Goal: Information Seeking & Learning: Find contact information

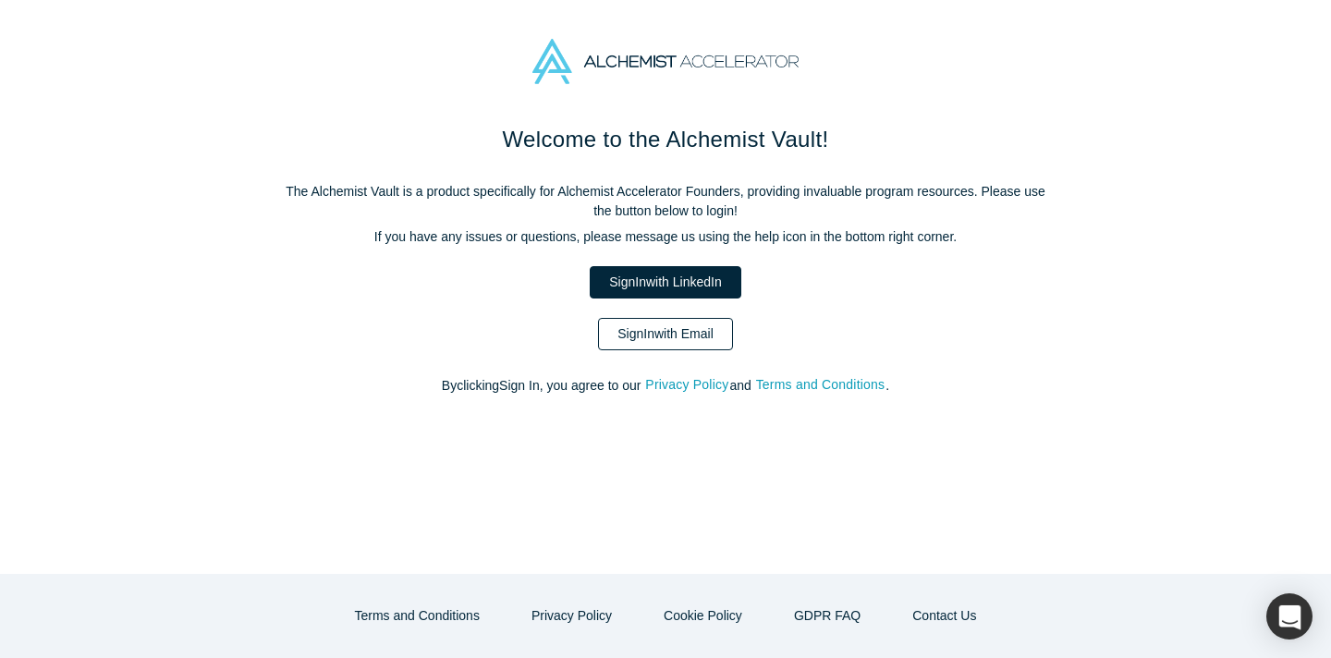
click at [714, 328] on link "Sign In with Email" at bounding box center [665, 334] width 135 height 32
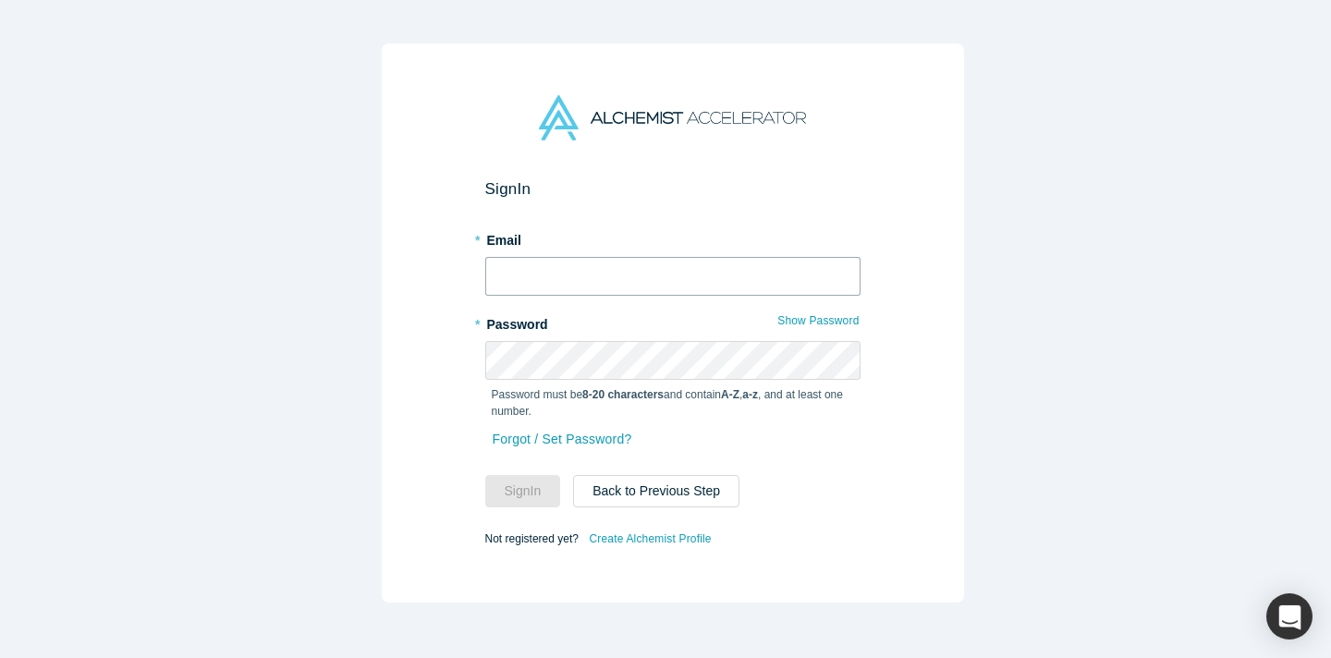
type input "[EMAIL_ADDRESS][DOMAIN_NAME]"
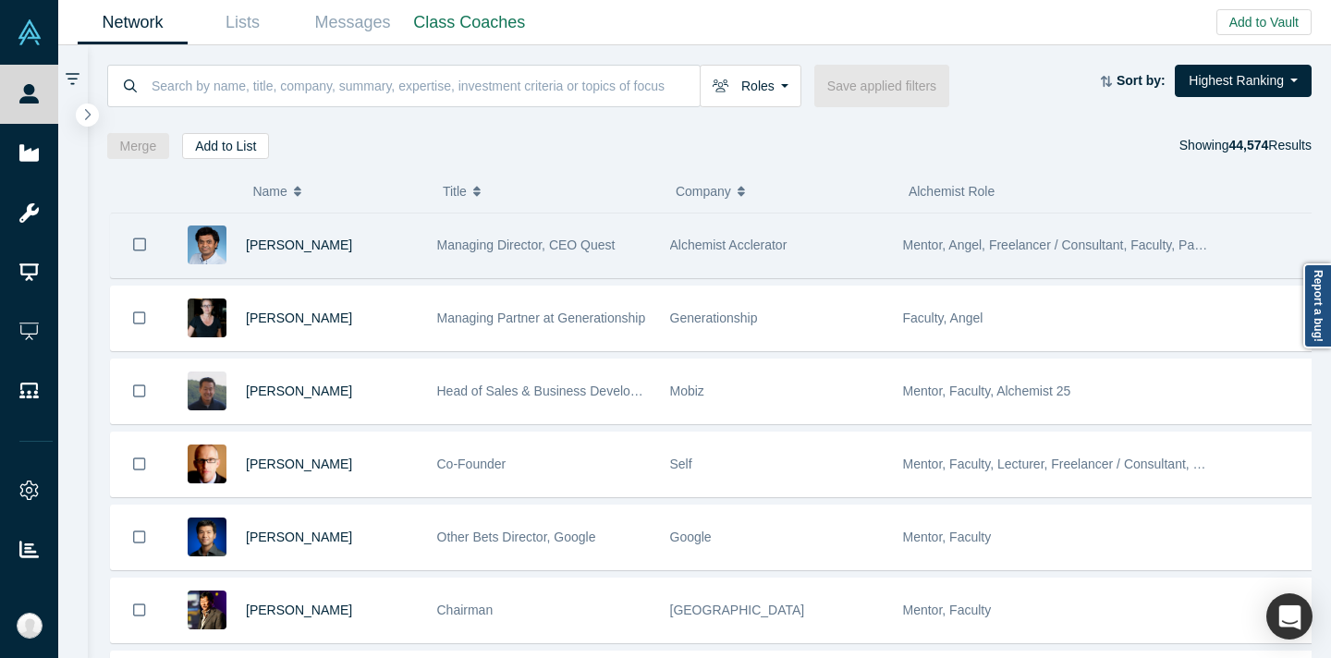
click at [606, 256] on div "Managing Director, CEO Quest" at bounding box center [543, 245] width 213 height 64
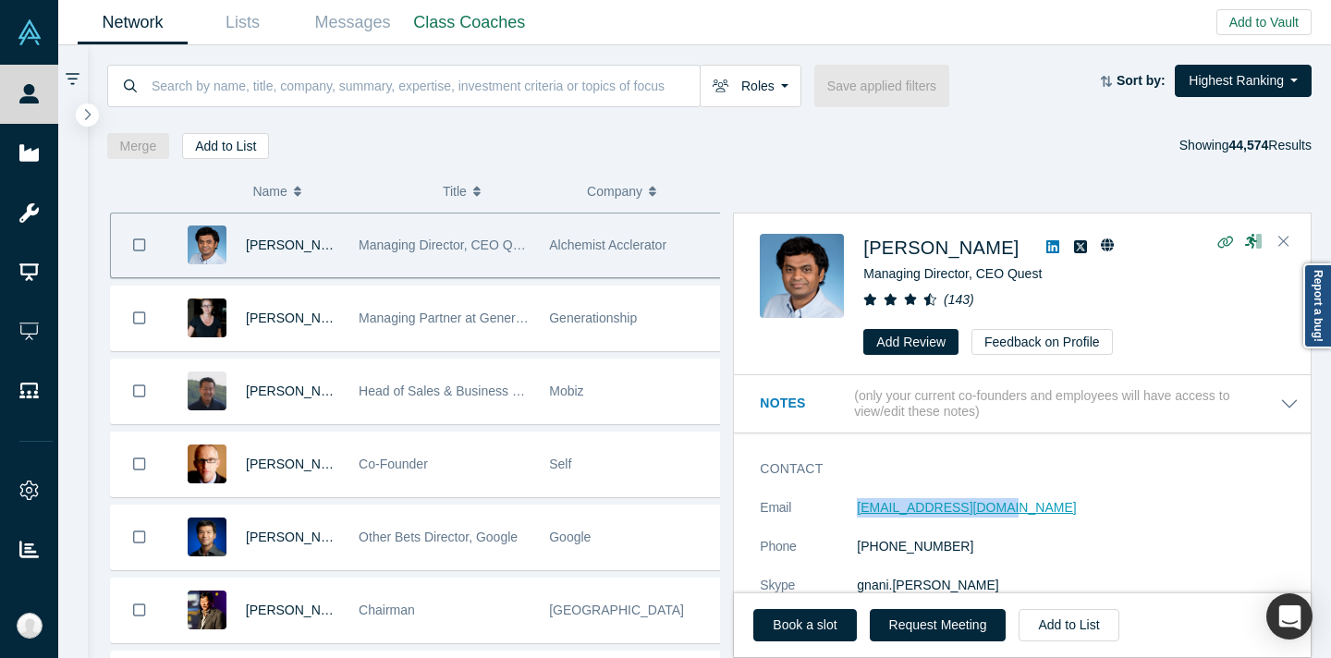
copy link "[EMAIL_ADDRESS][DOMAIN_NAME]"
